Goal: Information Seeking & Learning: Learn about a topic

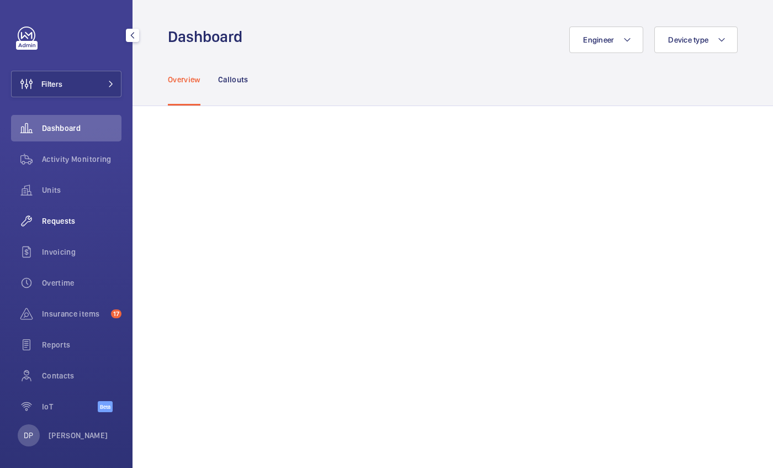
click at [59, 219] on span "Requests" at bounding box center [81, 220] width 79 height 11
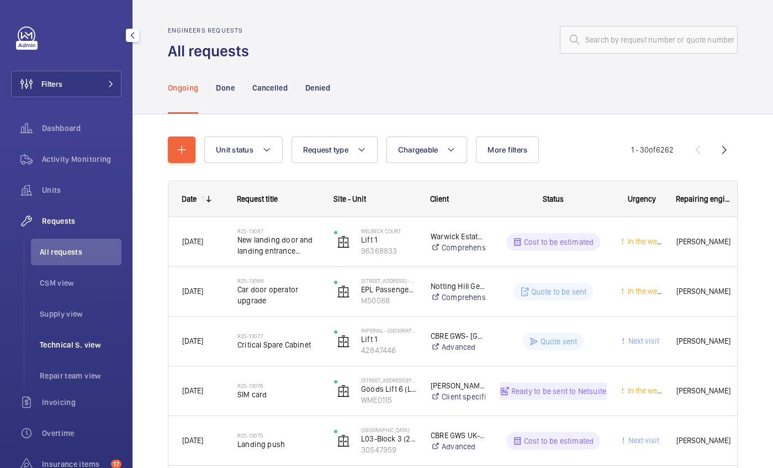
click at [62, 342] on span "Technical S. view" at bounding box center [81, 344] width 82 height 11
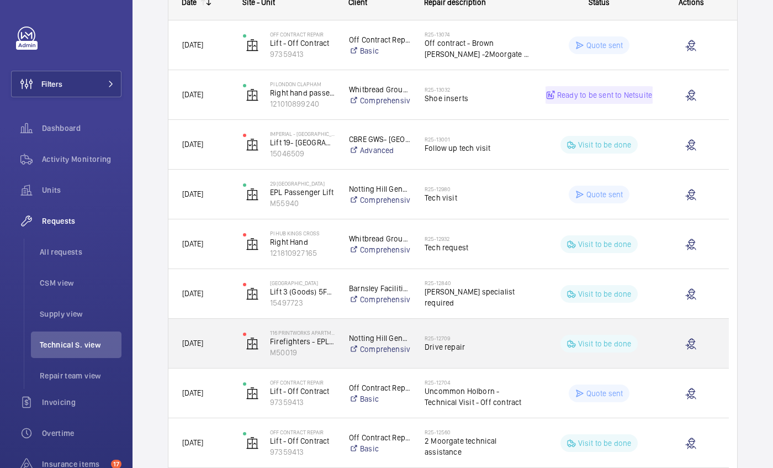
scroll to position [195, 0]
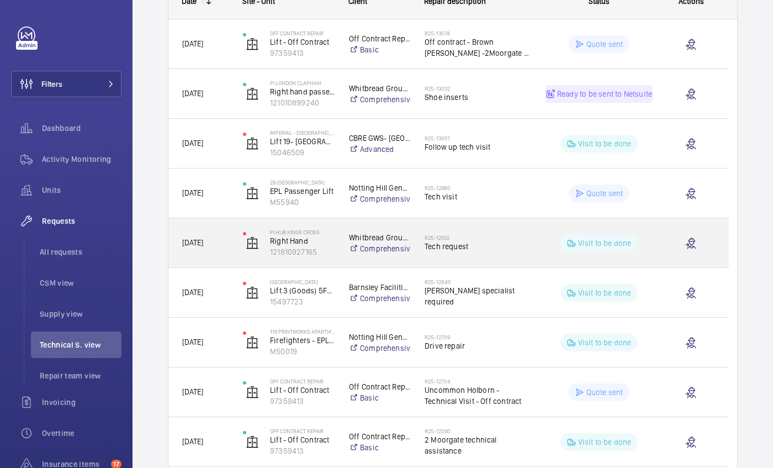
click at [514, 241] on span "Tech request" at bounding box center [478, 246] width 107 height 11
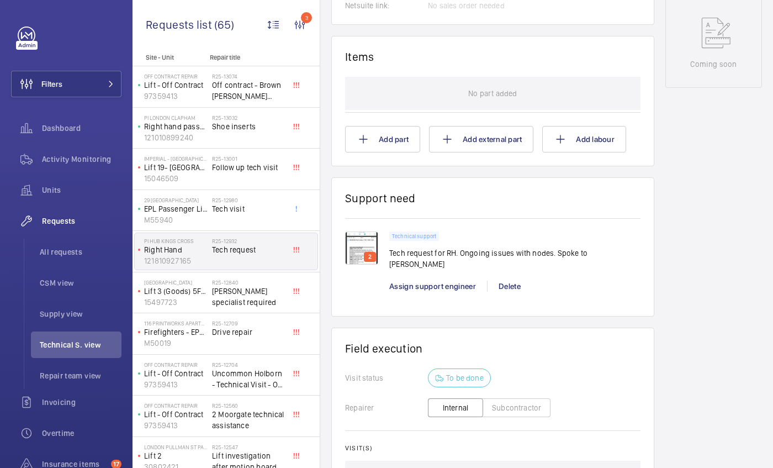
scroll to position [592, 0]
click at [363, 232] on img at bounding box center [361, 247] width 33 height 33
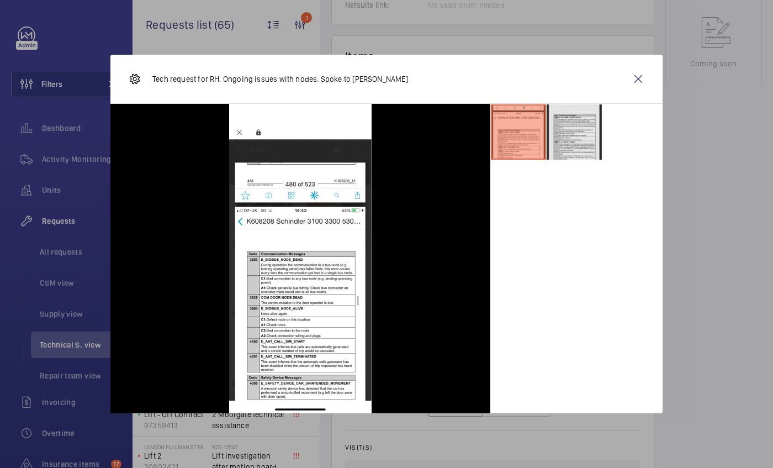
click at [585, 153] on li at bounding box center [574, 131] width 55 height 55
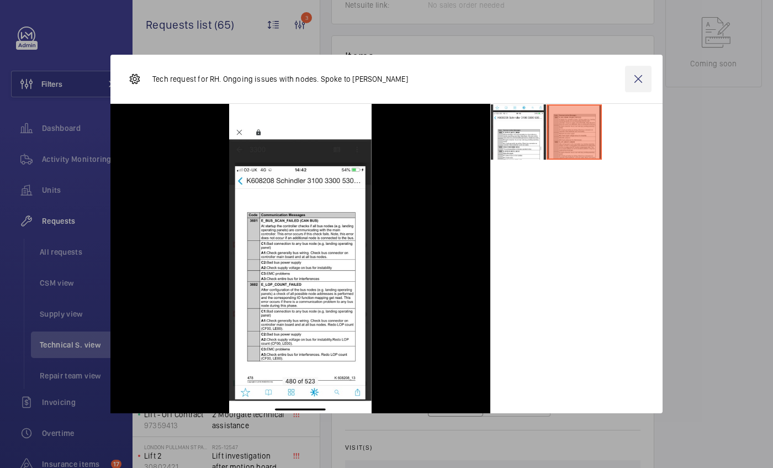
click at [635, 78] on wm-front-icon-button at bounding box center [638, 79] width 26 height 26
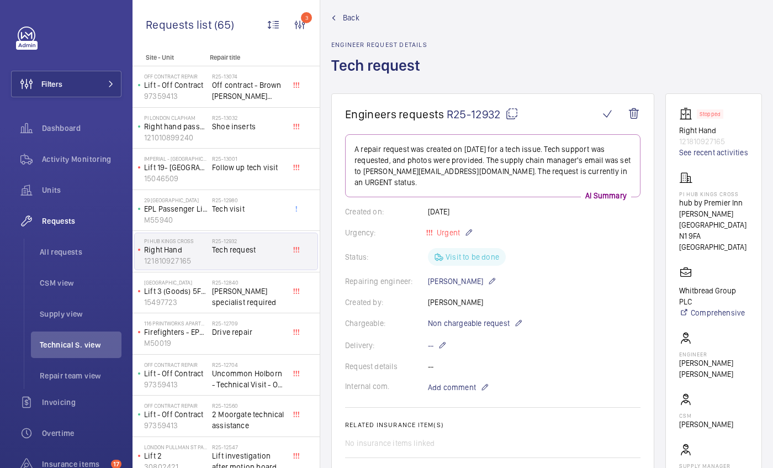
scroll to position [0, 0]
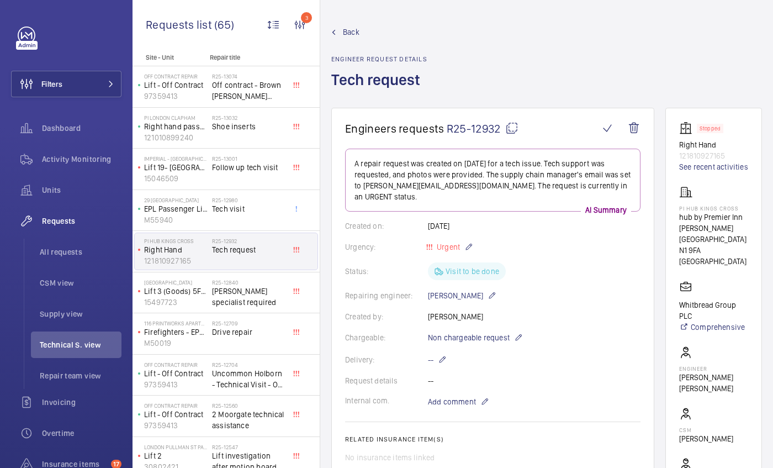
click at [332, 34] on mat-icon at bounding box center [333, 32] width 5 height 5
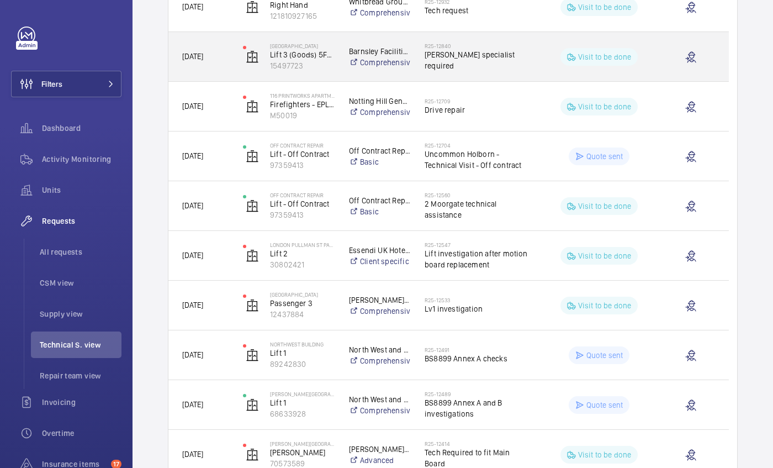
scroll to position [432, 0]
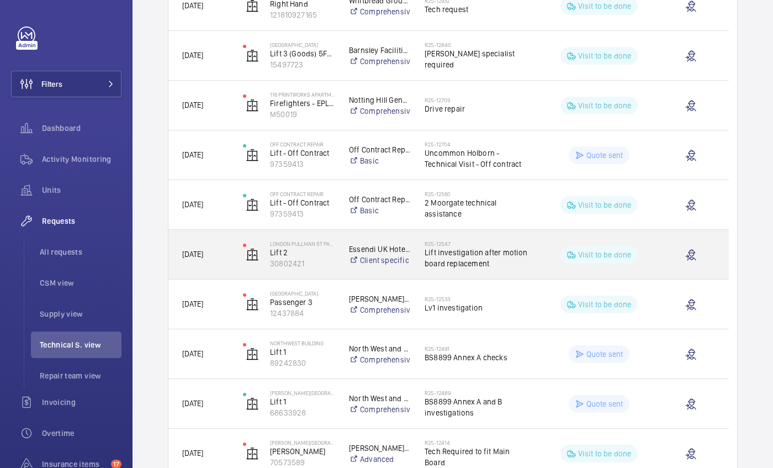
click at [507, 250] on span "Lift investigation after motion board replacement" at bounding box center [478, 258] width 107 height 22
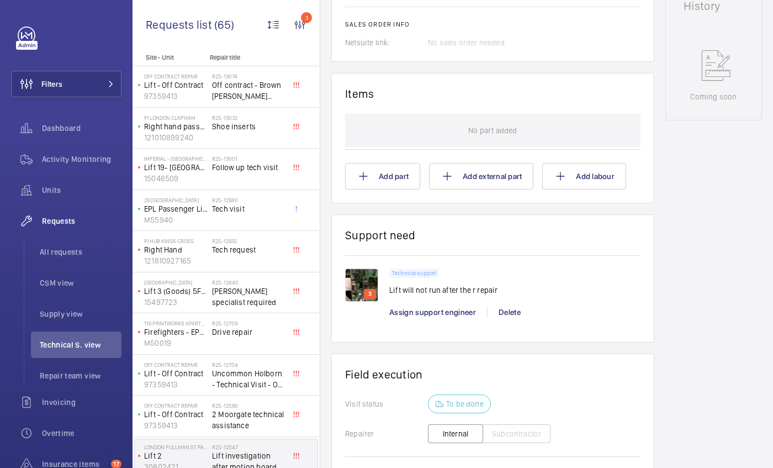
scroll to position [555, 0]
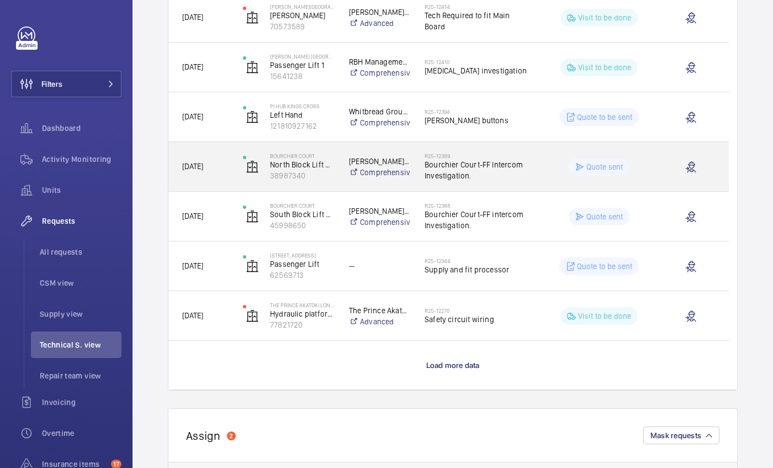
scroll to position [884, 0]
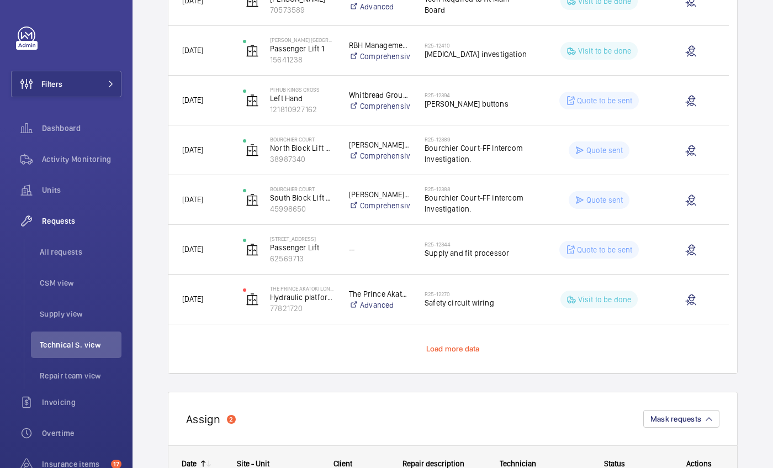
click at [442, 349] on span "Load more data" at bounding box center [453, 348] width 54 height 9
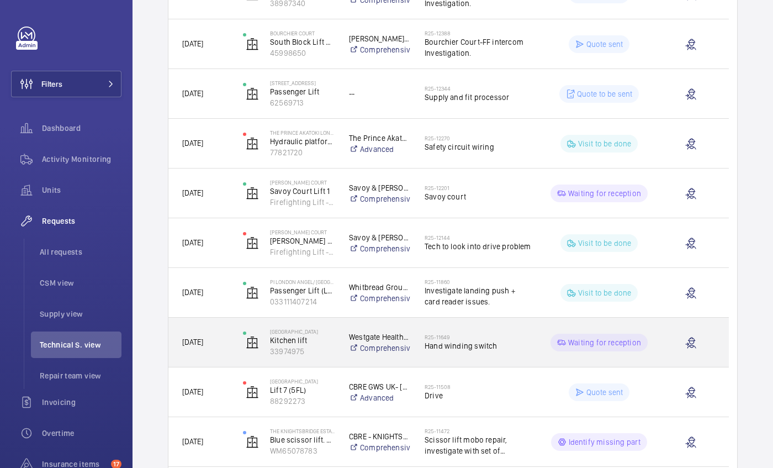
scroll to position [1041, 0]
click at [442, 348] on span "Hand winding switch" at bounding box center [478, 343] width 107 height 11
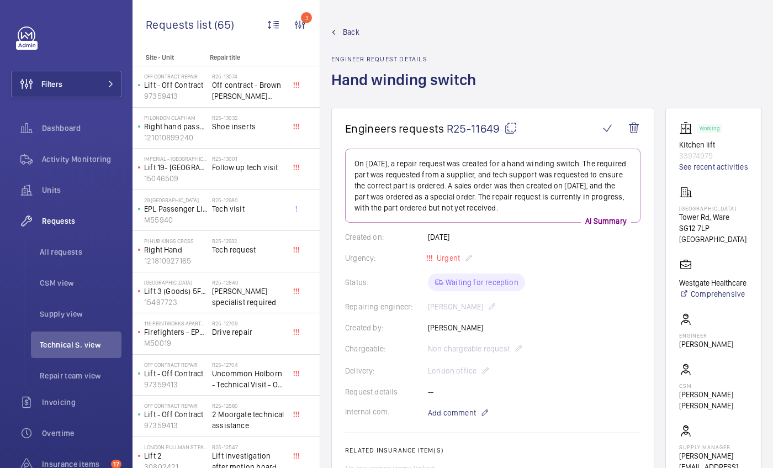
click at [338, 31] on link "Back" at bounding box center [406, 31] width 151 height 11
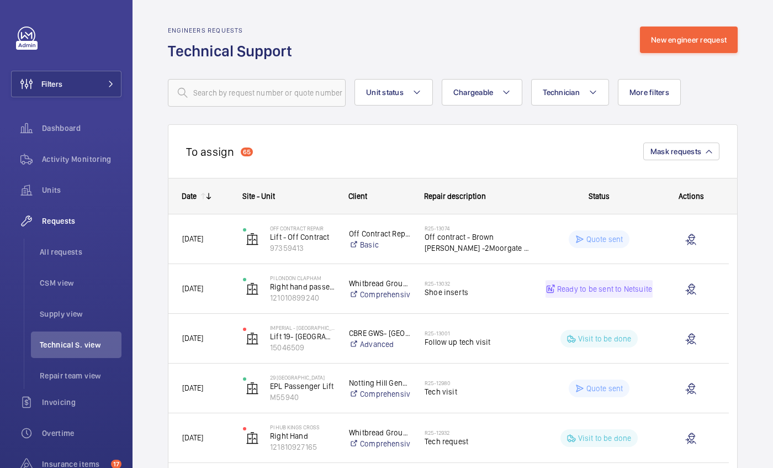
click at [338, 31] on div "Engineers requests Technical Support New engineer request" at bounding box center [453, 43] width 570 height 35
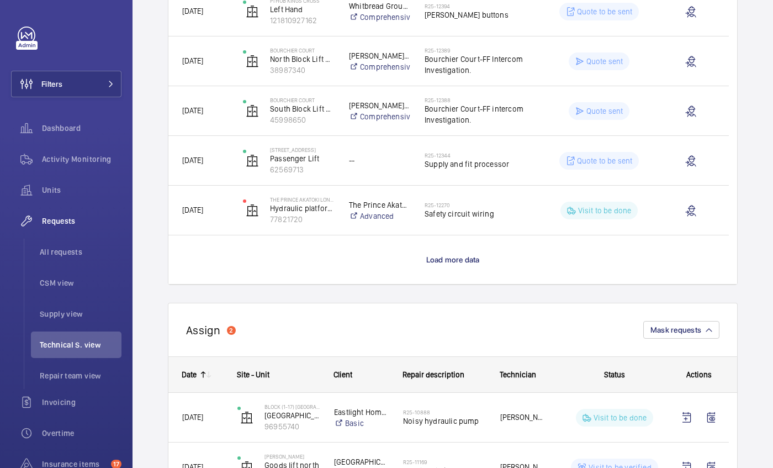
scroll to position [973, 0]
click at [439, 254] on p "Load more data" at bounding box center [453, 258] width 54 height 11
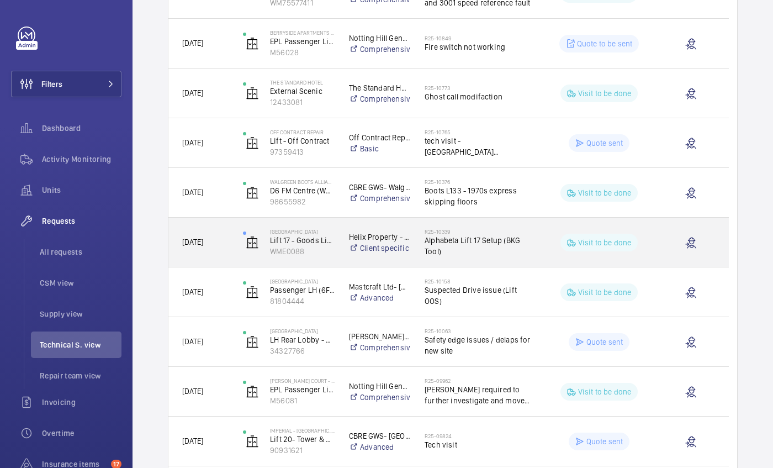
scroll to position [1686, 0]
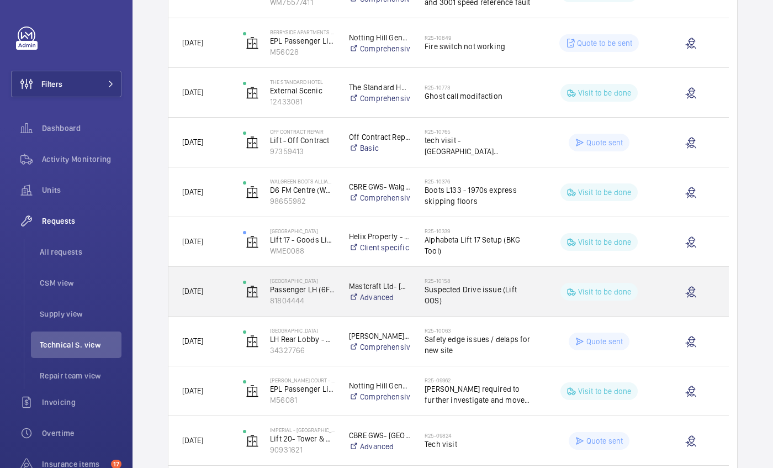
drag, startPoint x: 476, startPoint y: 299, endPoint x: 220, endPoint y: 284, distance: 256.6
click at [220, 284] on div "[DATE]" at bounding box center [199, 291] width 60 height 35
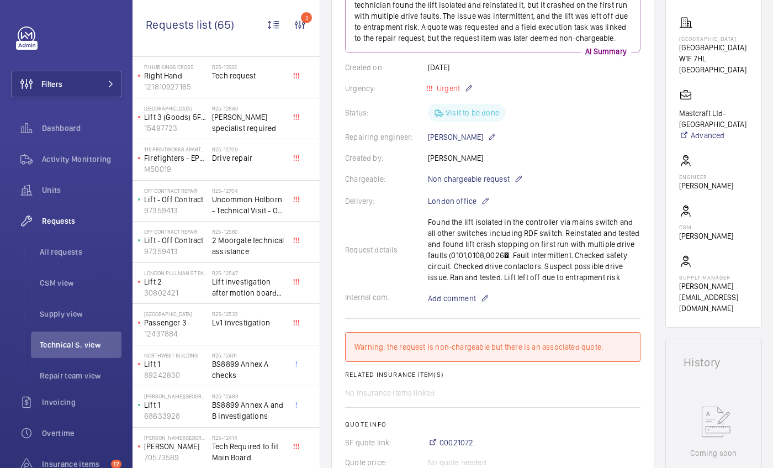
scroll to position [171, 0]
click at [541, 237] on div "Request details Found the lift isolated in the controller via mains switch and …" at bounding box center [492, 248] width 295 height 66
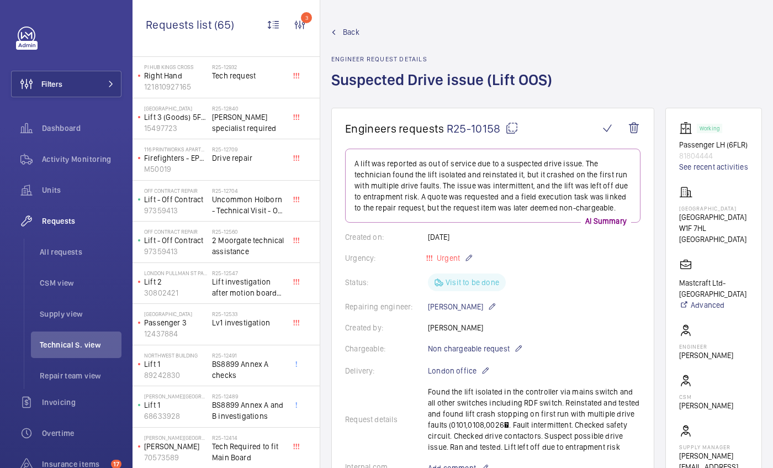
click at [342, 31] on link "Back" at bounding box center [444, 31] width 227 height 11
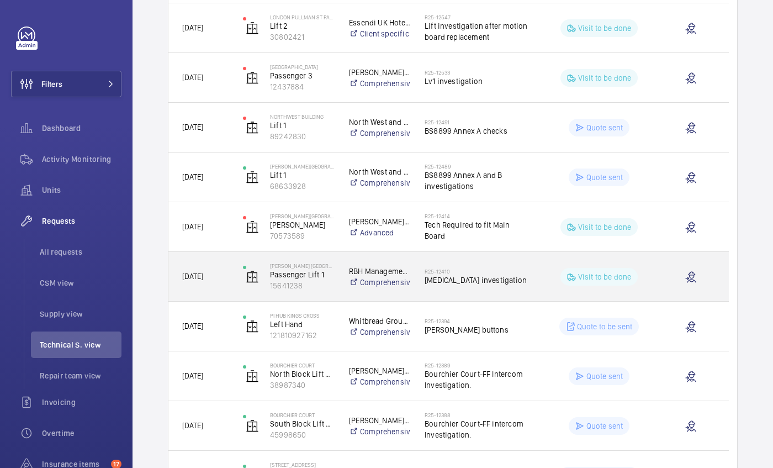
scroll to position [659, 0]
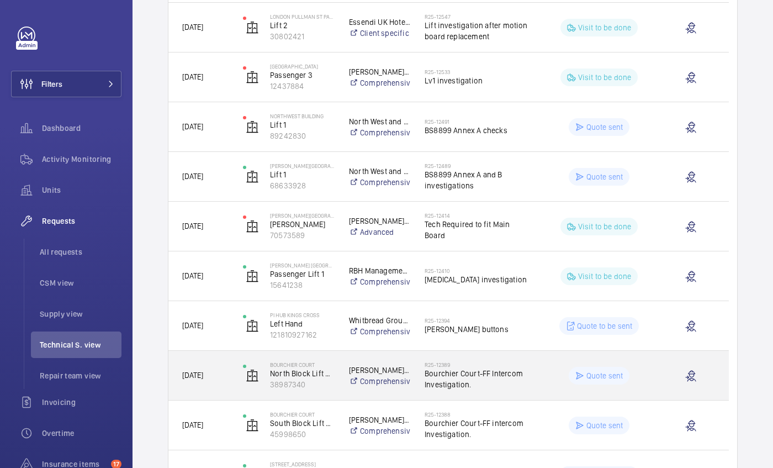
click at [349, 359] on div "[PERSON_NAME] and [PERSON_NAME] National Lift Contract Comprehensive" at bounding box center [373, 375] width 75 height 44
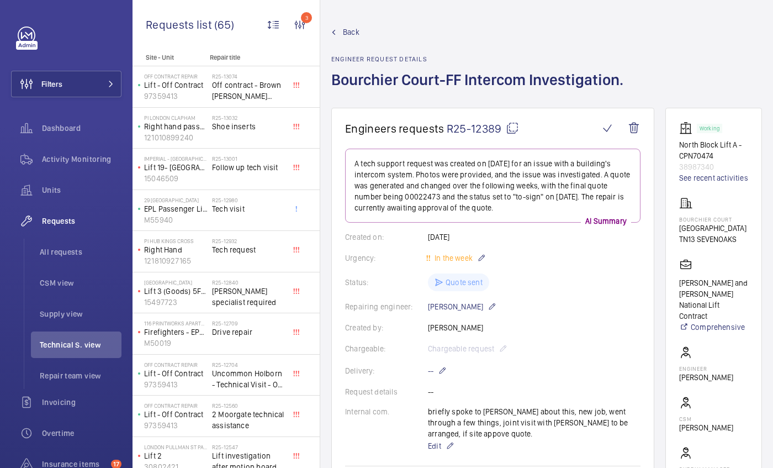
click at [338, 33] on link "Back" at bounding box center [480, 31] width 299 height 11
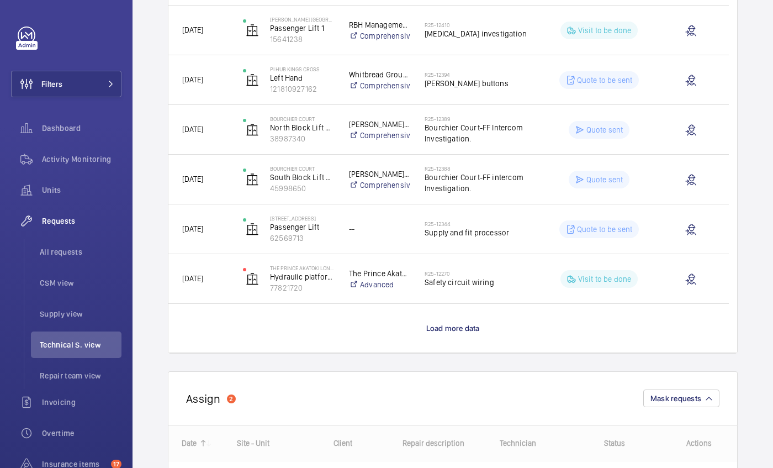
scroll to position [904, 0]
drag, startPoint x: 450, startPoint y: 332, endPoint x: 437, endPoint y: 327, distance: 14.1
click at [437, 327] on span "Load more data" at bounding box center [453, 328] width 54 height 9
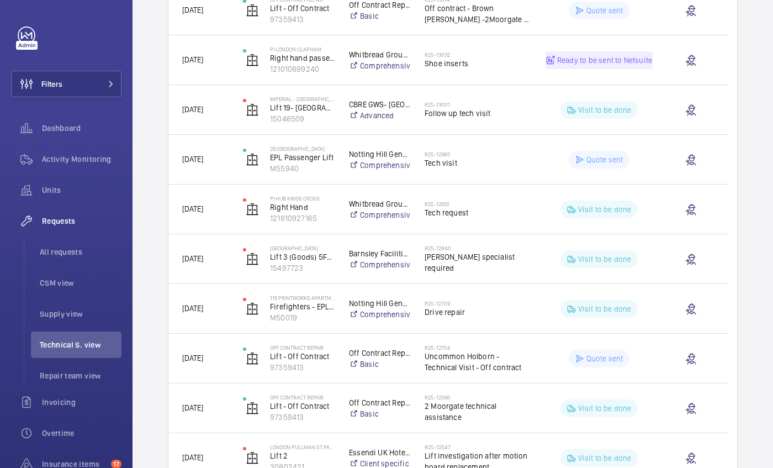
scroll to position [228, 0]
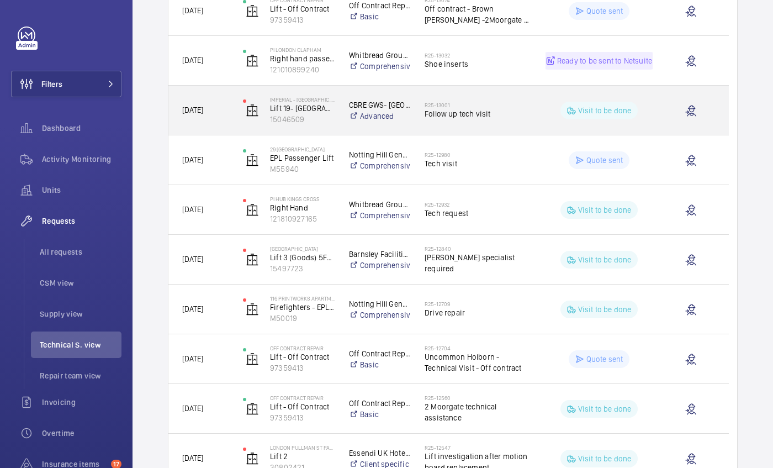
drag, startPoint x: 163, startPoint y: 400, endPoint x: 339, endPoint y: 135, distance: 318.1
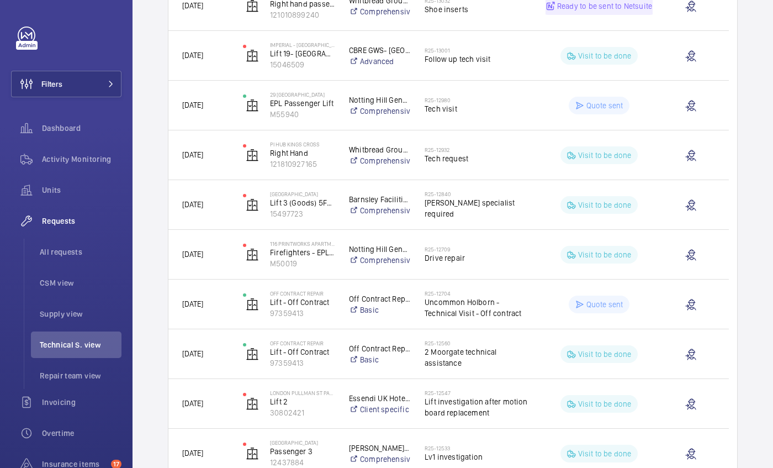
scroll to position [243, 0]
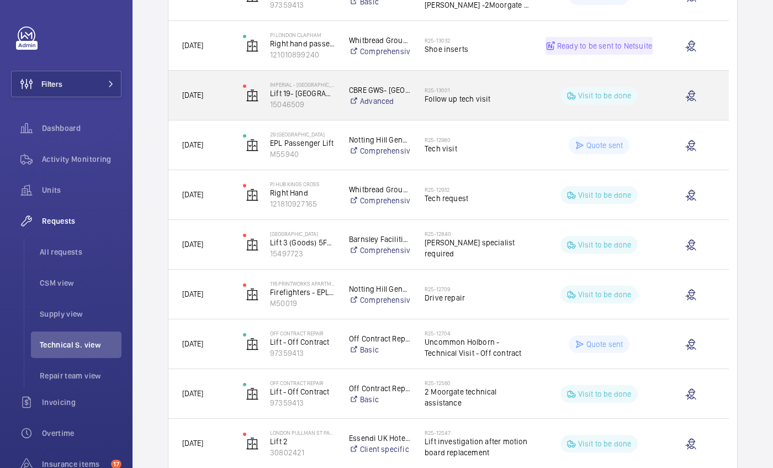
click at [510, 104] on span "Follow up tech visit" at bounding box center [478, 98] width 107 height 11
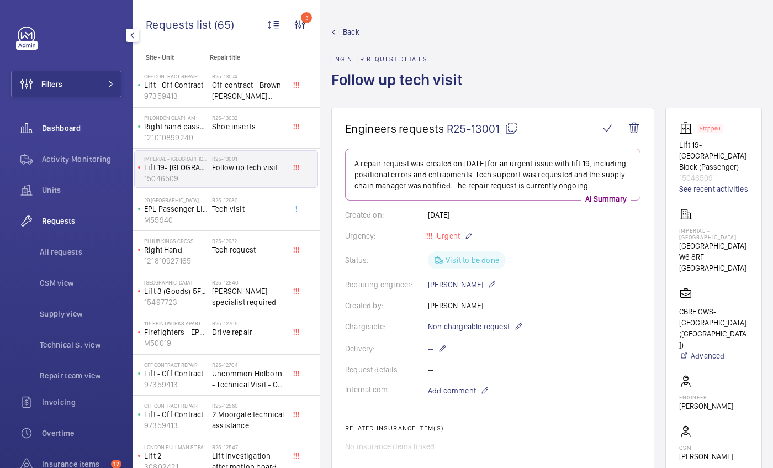
click at [35, 125] on wm-front-icon-button at bounding box center [26, 128] width 31 height 26
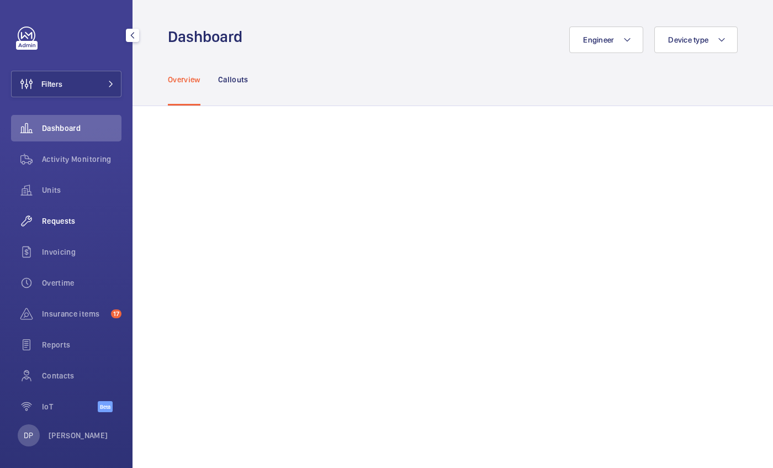
click at [63, 228] on div "Requests" at bounding box center [66, 221] width 110 height 26
